Goal: Transaction & Acquisition: Purchase product/service

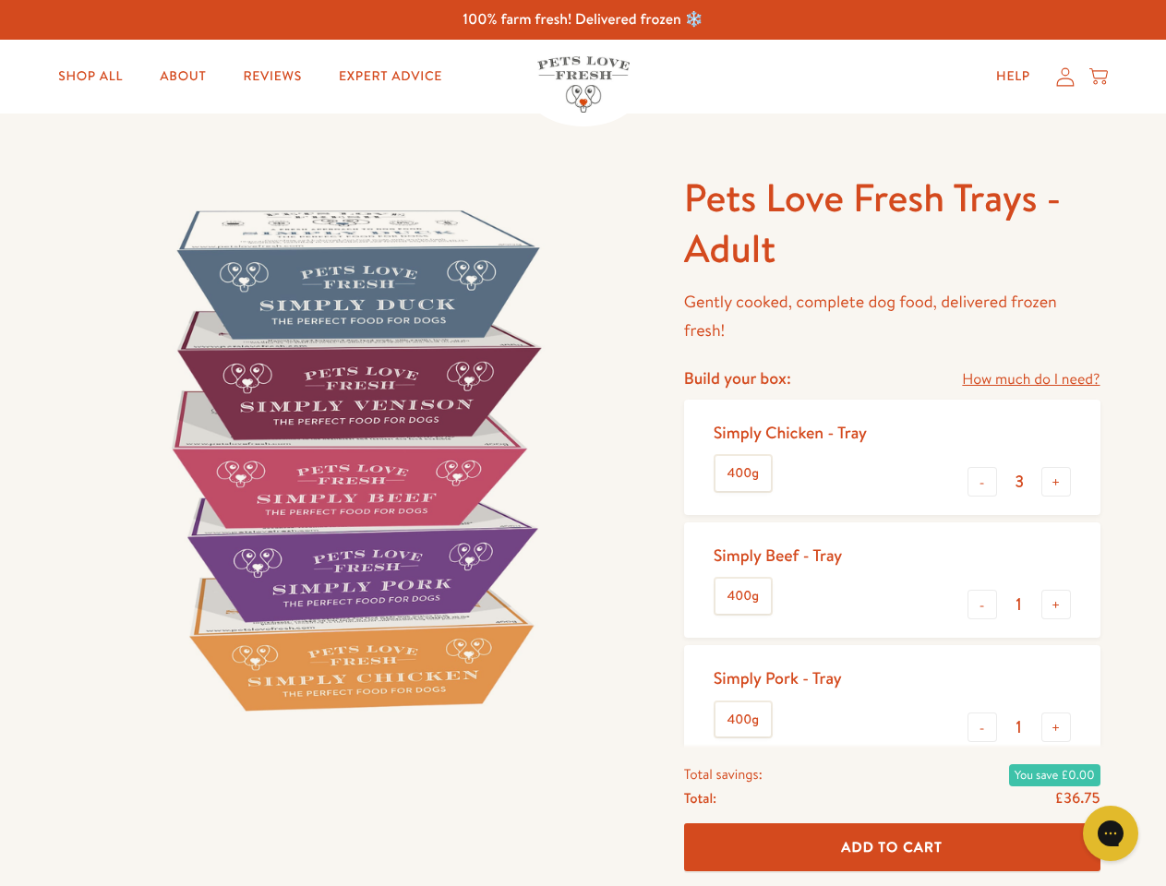
click at [583, 443] on img at bounding box center [352, 459] width 573 height 573
click at [1030, 380] on link "How much do I need?" at bounding box center [1031, 379] width 138 height 25
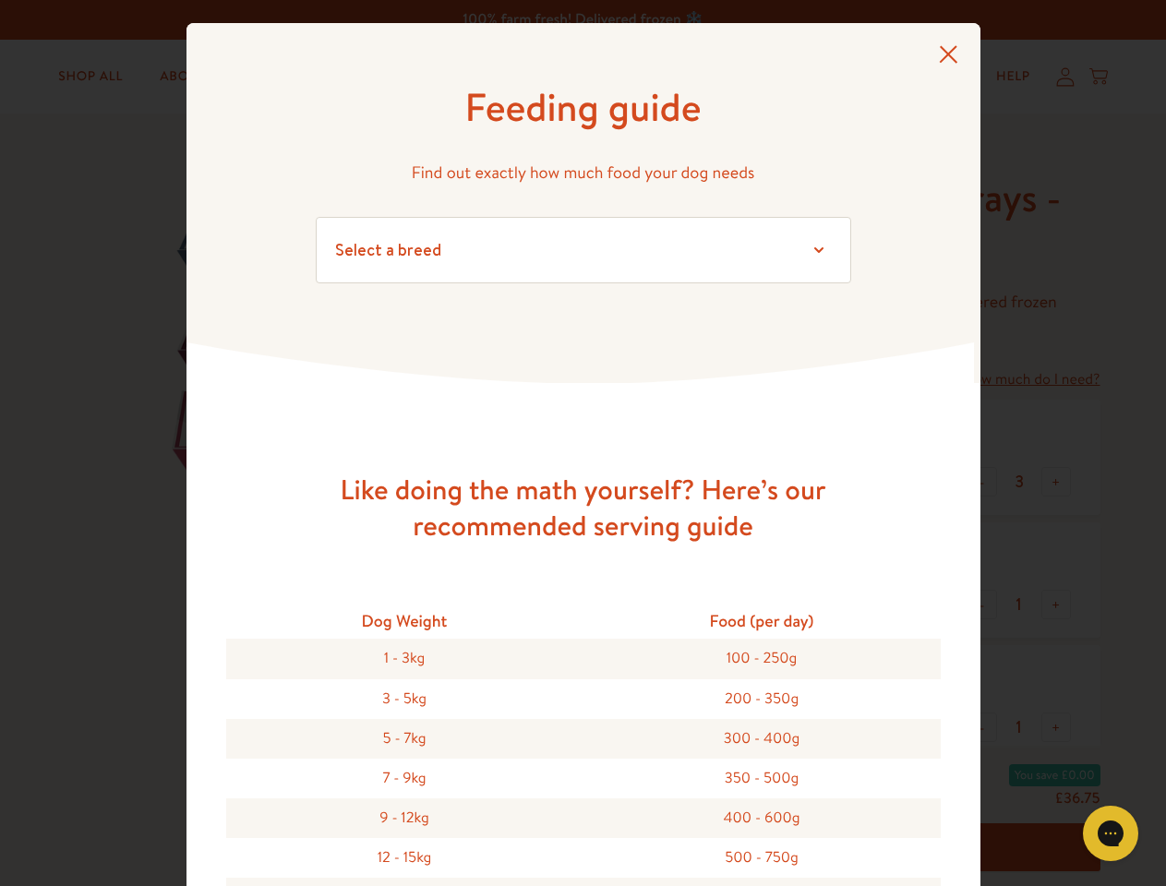
click at [982, 482] on div "Feeding guide Find out exactly how much food your dog needs Select a breed Affe…" at bounding box center [583, 443] width 1166 height 886
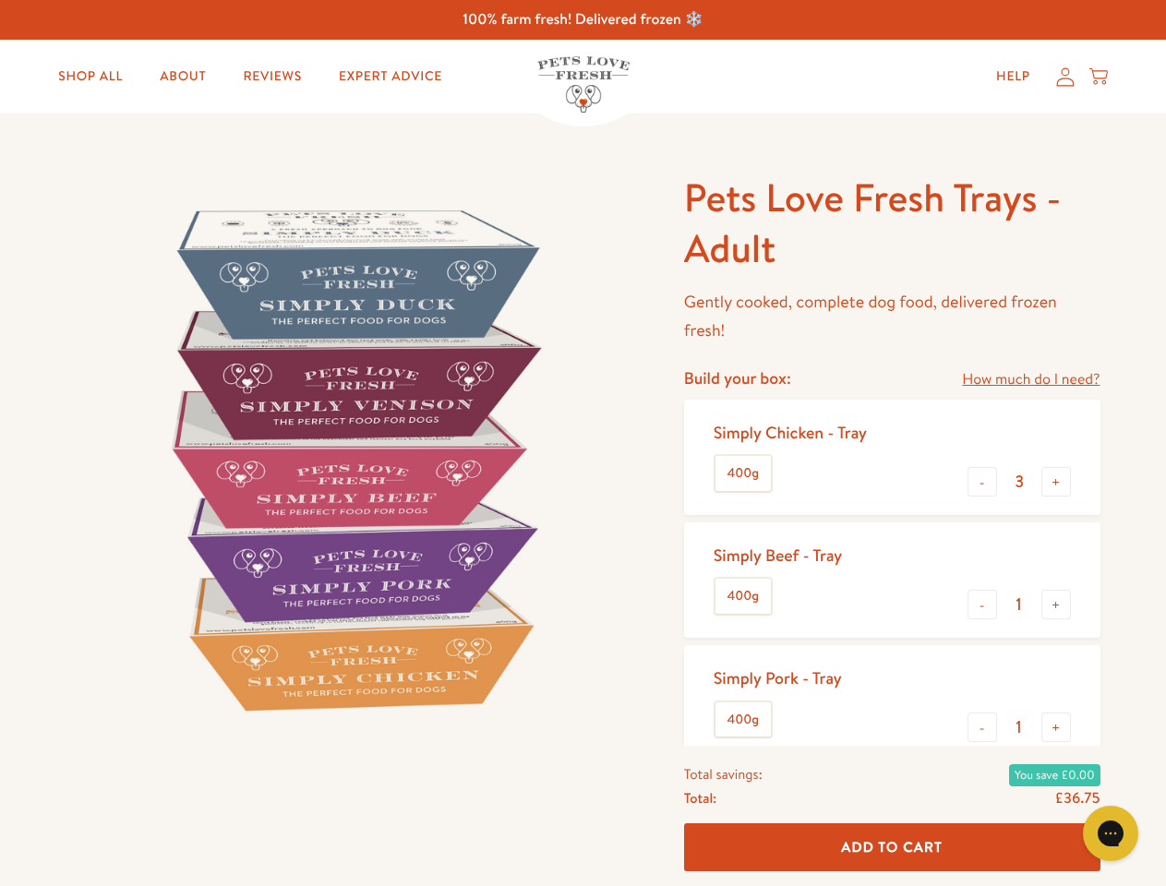
click at [1056, 482] on button "+" at bounding box center [1057, 482] width 30 height 30
type input "4"
click at [982, 605] on button "-" at bounding box center [983, 605] width 30 height 30
click at [1056, 605] on button "+" at bounding box center [1057, 605] width 30 height 30
type input "1"
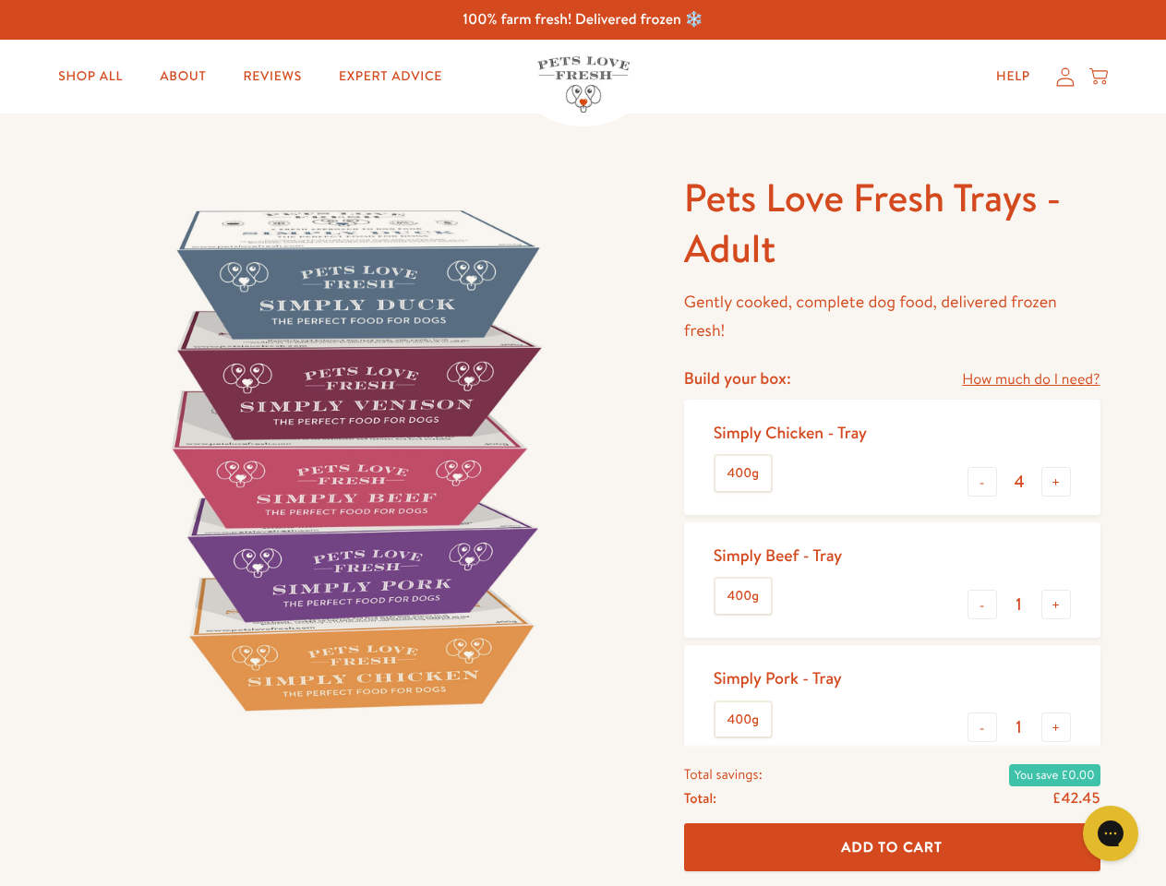
click at [982, 728] on button "-" at bounding box center [983, 728] width 30 height 30
click at [1056, 728] on button "+" at bounding box center [1057, 728] width 30 height 30
type input "1"
click at [892, 848] on span "Add To Cart" at bounding box center [892, 846] width 102 height 19
